Goal: Use online tool/utility: Utilize a website feature to perform a specific function

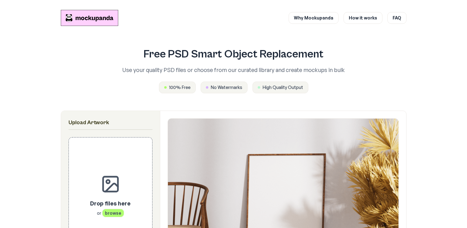
scroll to position [31, 0]
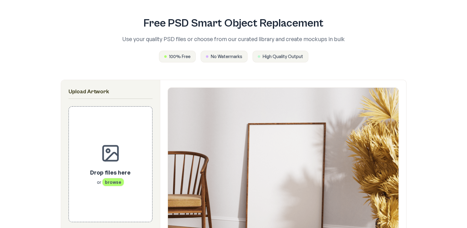
click at [129, 141] on div "Drop files here or browse" at bounding box center [111, 163] width 64 height 95
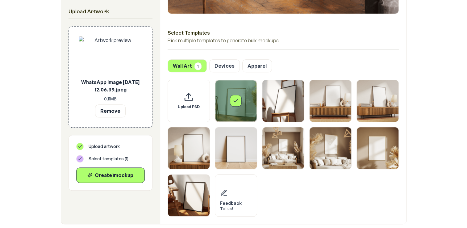
scroll to position [216, 0]
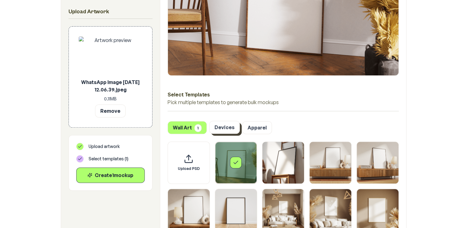
click at [226, 124] on button "Devices" at bounding box center [224, 127] width 31 height 13
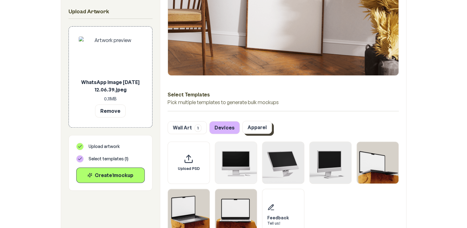
click at [252, 123] on button "Apparel" at bounding box center [257, 127] width 30 height 13
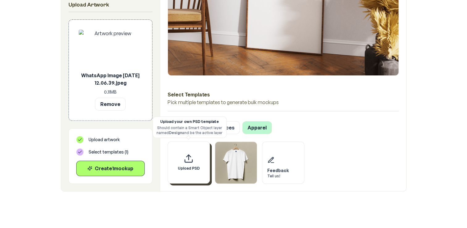
click at [184, 166] on span "Upload PSD" at bounding box center [189, 168] width 22 height 5
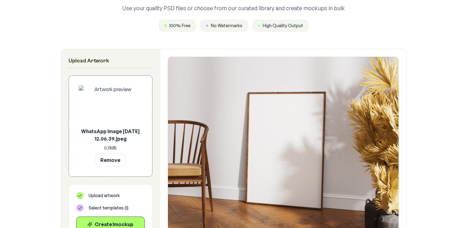
click at [281, 89] on img at bounding box center [283, 143] width 230 height 173
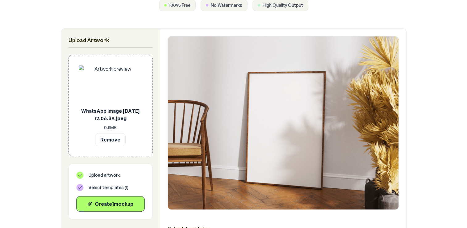
scroll to position [93, 0]
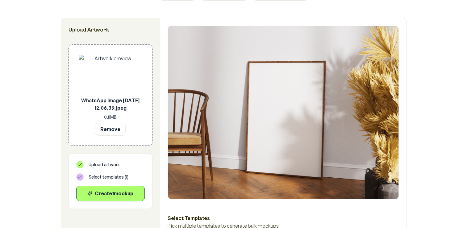
click at [113, 74] on img at bounding box center [111, 74] width 64 height 39
click at [114, 128] on button "Remove" at bounding box center [110, 128] width 31 height 13
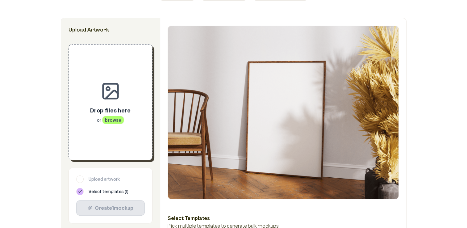
click at [99, 113] on p "Drop files here" at bounding box center [110, 110] width 40 height 9
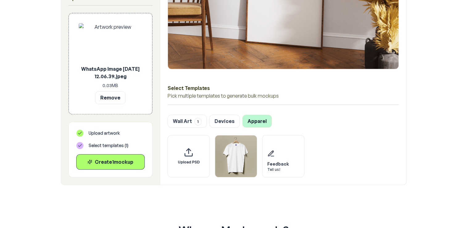
scroll to position [247, 0]
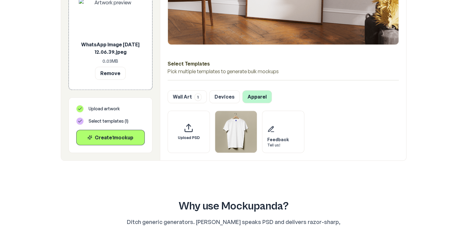
click at [249, 98] on button "Apparel" at bounding box center [257, 96] width 30 height 13
click at [235, 123] on img "Select template T-Shirt" at bounding box center [236, 131] width 42 height 42
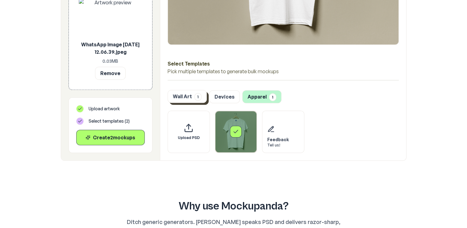
click at [198, 97] on span "1" at bounding box center [197, 97] width 7 height 8
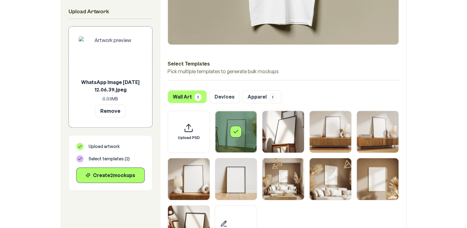
click at [226, 124] on div "Select template Framed Poster" at bounding box center [236, 132] width 42 height 42
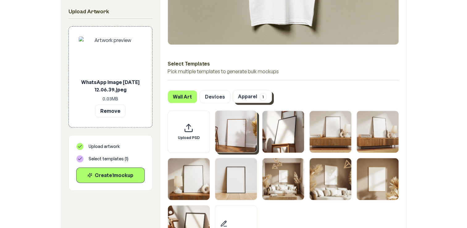
click at [254, 98] on button "Apparel 1" at bounding box center [252, 96] width 39 height 13
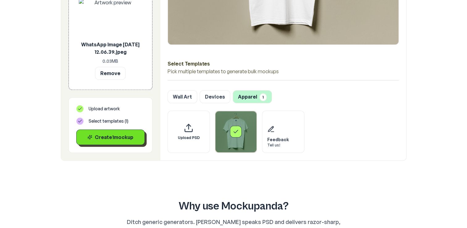
click at [138, 136] on div "Create 1 mockup" at bounding box center [110, 136] width 58 height 7
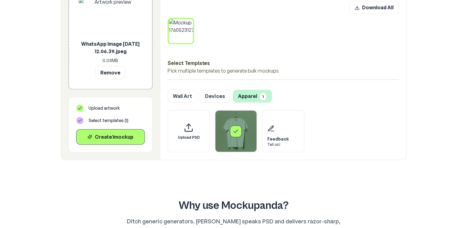
scroll to position [308, 0]
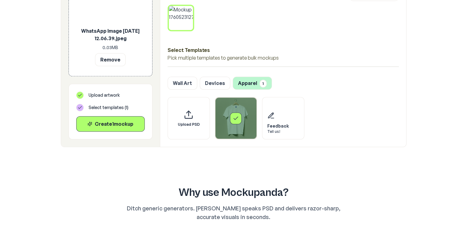
click at [237, 121] on div "Select template T-Shirt" at bounding box center [236, 118] width 12 height 12
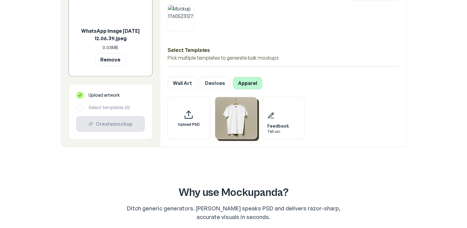
click at [227, 126] on img "Select template T-Shirt" at bounding box center [236, 118] width 42 height 42
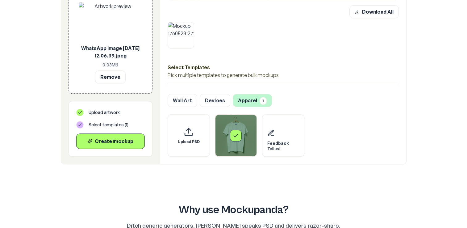
scroll to position [278, 0]
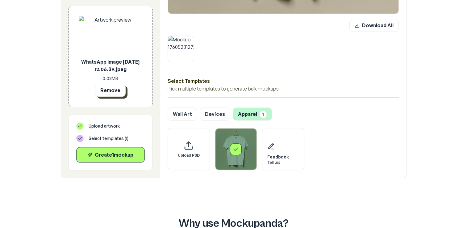
click at [118, 89] on button "Remove" at bounding box center [110, 90] width 31 height 13
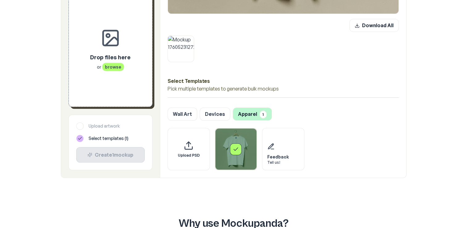
click at [106, 44] on icon at bounding box center [112, 41] width 12 height 8
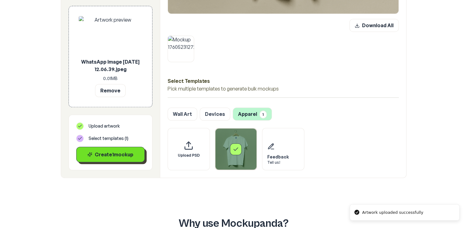
click at [128, 153] on div "Create 1 mockup" at bounding box center [110, 154] width 58 height 7
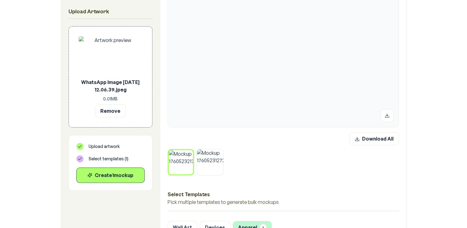
scroll to position [154, 0]
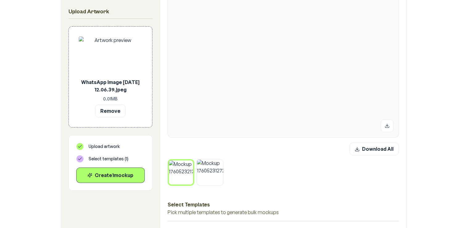
click at [221, 159] on icon at bounding box center [222, 161] width 4 height 4
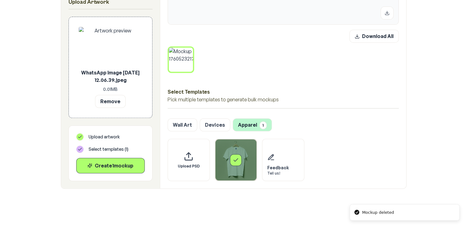
scroll to position [278, 0]
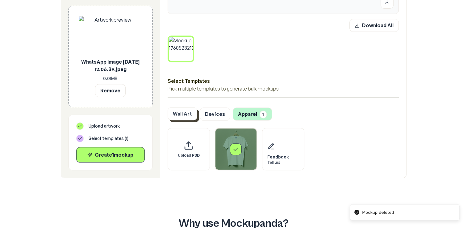
click at [188, 116] on button "Wall Art" at bounding box center [183, 113] width 30 height 13
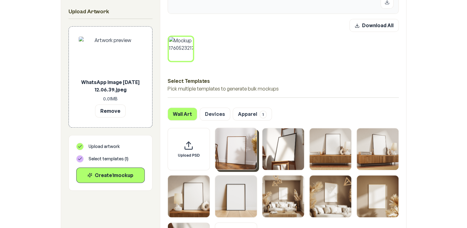
click at [250, 159] on img "Select template Framed Poster" at bounding box center [236, 149] width 42 height 42
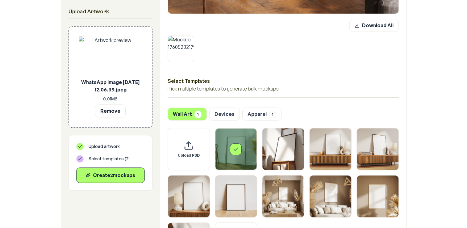
click at [239, 146] on div "Select template Framed Poster" at bounding box center [236, 149] width 12 height 12
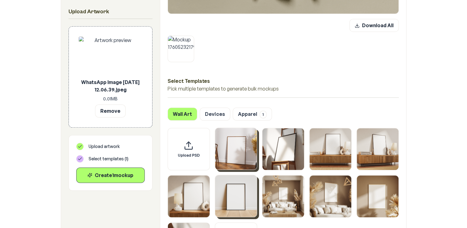
click at [243, 187] on img "Select template Framed Poster 6" at bounding box center [236, 196] width 42 height 42
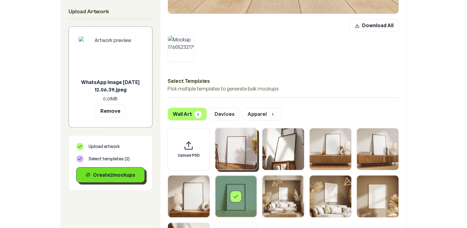
click at [125, 174] on div "Create 2 mockup s" at bounding box center [110, 174] width 58 height 7
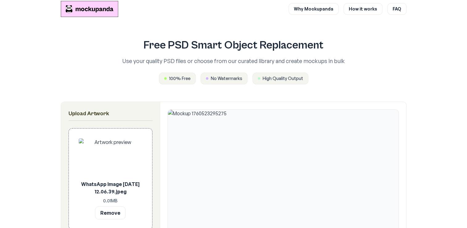
scroll to position [0, 0]
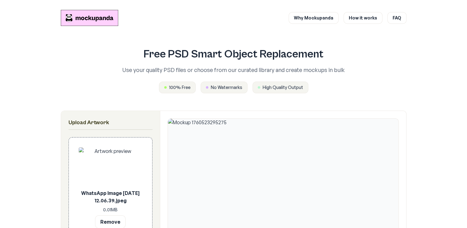
click at [236, 89] on span "No Watermarks" at bounding box center [226, 87] width 31 height 6
click at [326, 21] on link "Why Mockupanda" at bounding box center [313, 18] width 50 height 12
